Goal: Information Seeking & Learning: Find specific fact

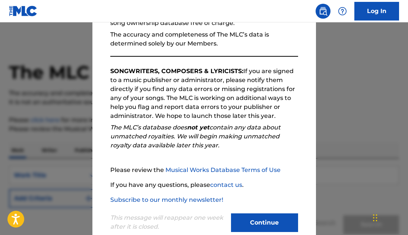
scroll to position [106, 0]
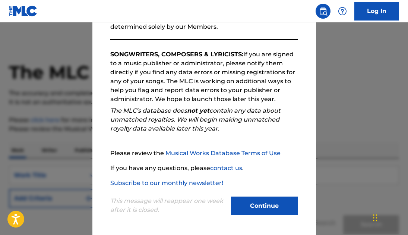
click at [253, 210] on button "Continue" at bounding box center [264, 206] width 67 height 19
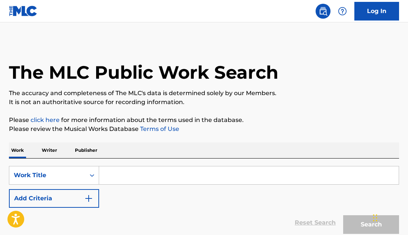
click at [147, 178] on input "Search Form" at bounding box center [249, 175] width 300 height 18
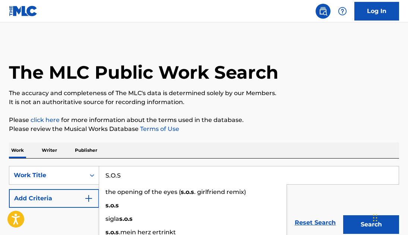
type input "S.O.S"
click at [39, 200] on button "Add Criteria" at bounding box center [54, 198] width 90 height 19
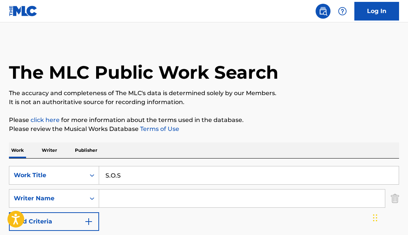
click at [114, 201] on input "Search Form" at bounding box center [242, 198] width 286 height 18
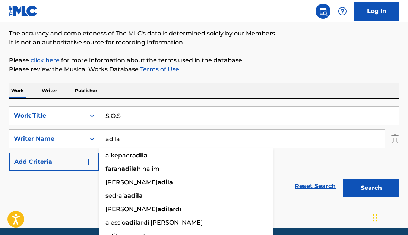
scroll to position [85, 0]
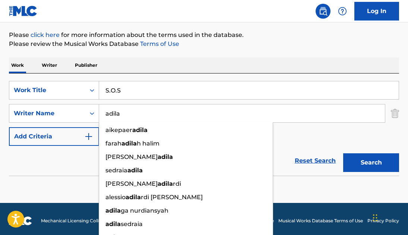
click at [351, 165] on button "Search" at bounding box center [372, 162] width 56 height 19
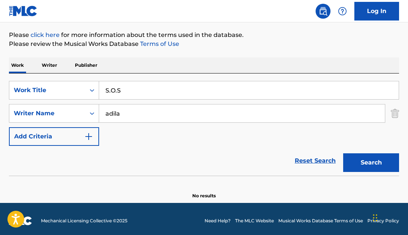
scroll to position [89, 0]
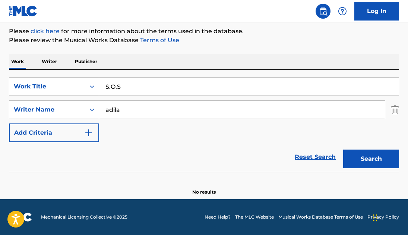
click at [129, 107] on input "adila" at bounding box center [242, 110] width 286 height 18
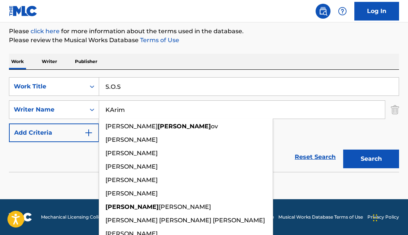
type input "KArim"
click at [344, 150] on button "Search" at bounding box center [372, 159] width 56 height 19
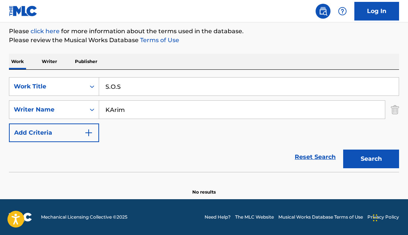
click at [124, 89] on input "S.O.S" at bounding box center [249, 87] width 300 height 18
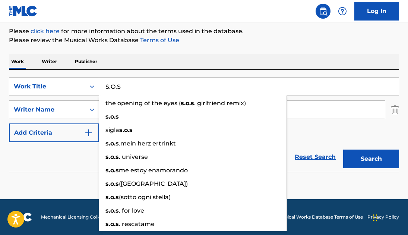
click at [124, 89] on input "S.O.S" at bounding box center [249, 87] width 300 height 18
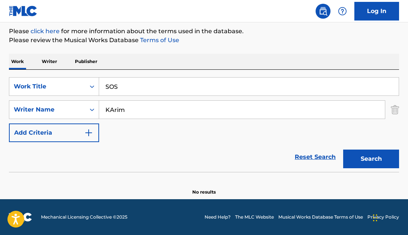
type input "SOS"
click at [344, 150] on button "Search" at bounding box center [372, 159] width 56 height 19
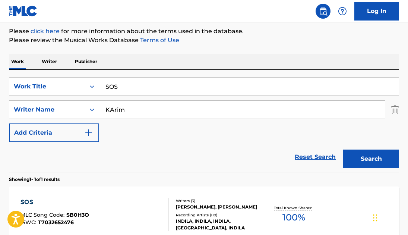
click at [320, 201] on div "SOS MLC Song Code : SB0H3O ISWC : T7032652476 Writers ( 3 ) [PERSON_NAME], [PER…" at bounding box center [204, 215] width 391 height 56
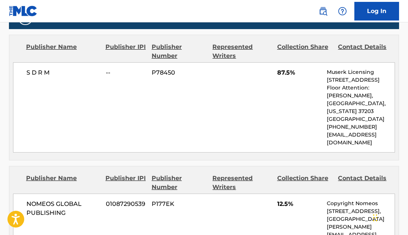
scroll to position [357, 0]
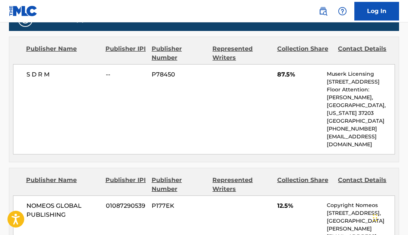
click at [348, 138] on p "[EMAIL_ADDRESS][DOMAIN_NAME]" at bounding box center [361, 141] width 68 height 16
copy p "[EMAIL_ADDRESS][DOMAIN_NAME]"
